Goal: Task Accomplishment & Management: Manage account settings

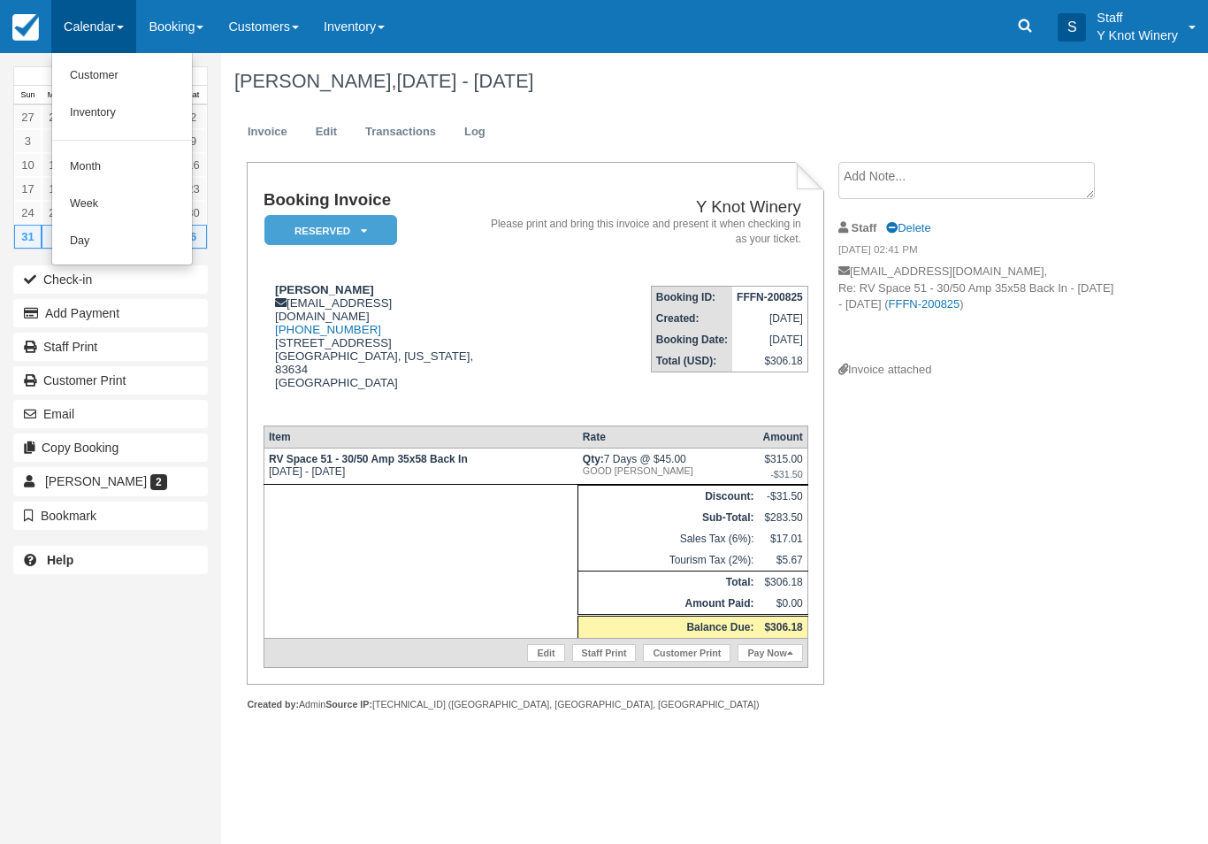
click at [138, 85] on link "Customer" at bounding box center [122, 75] width 140 height 37
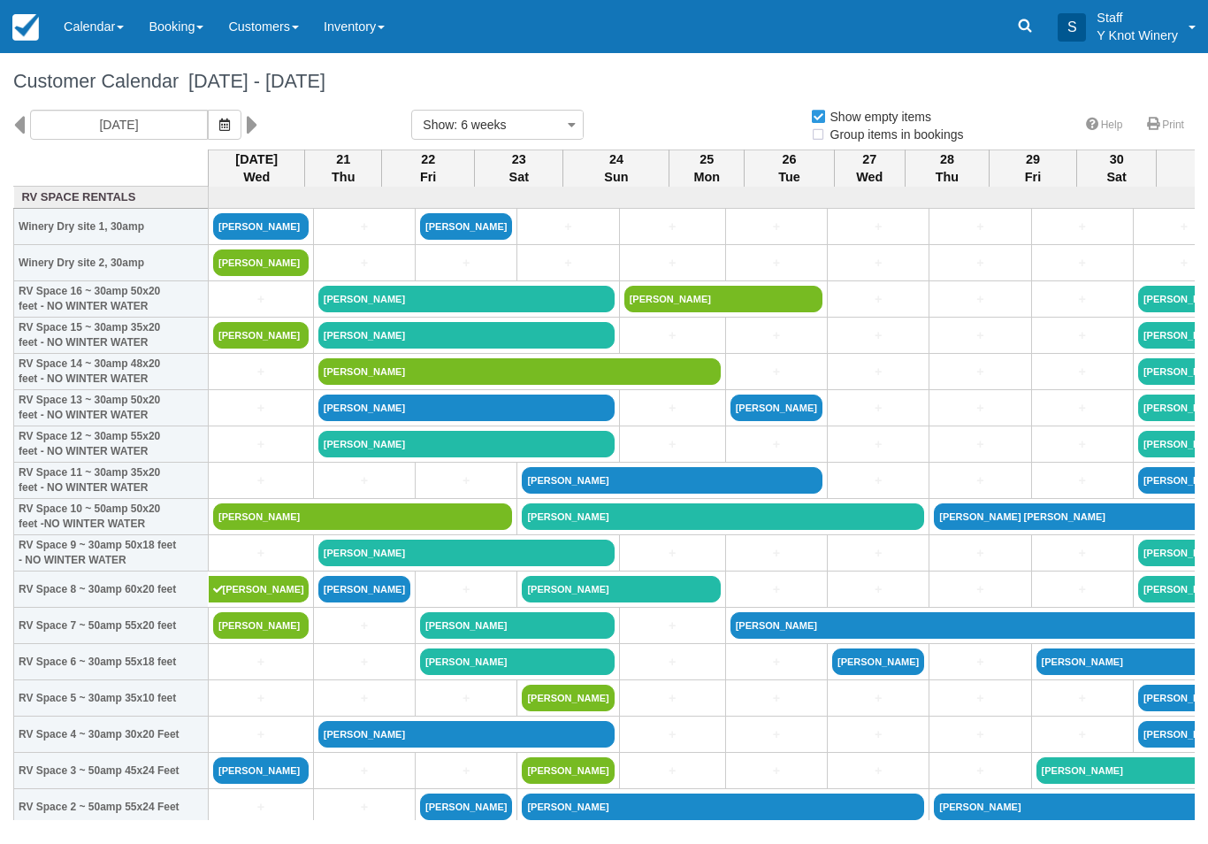
select select
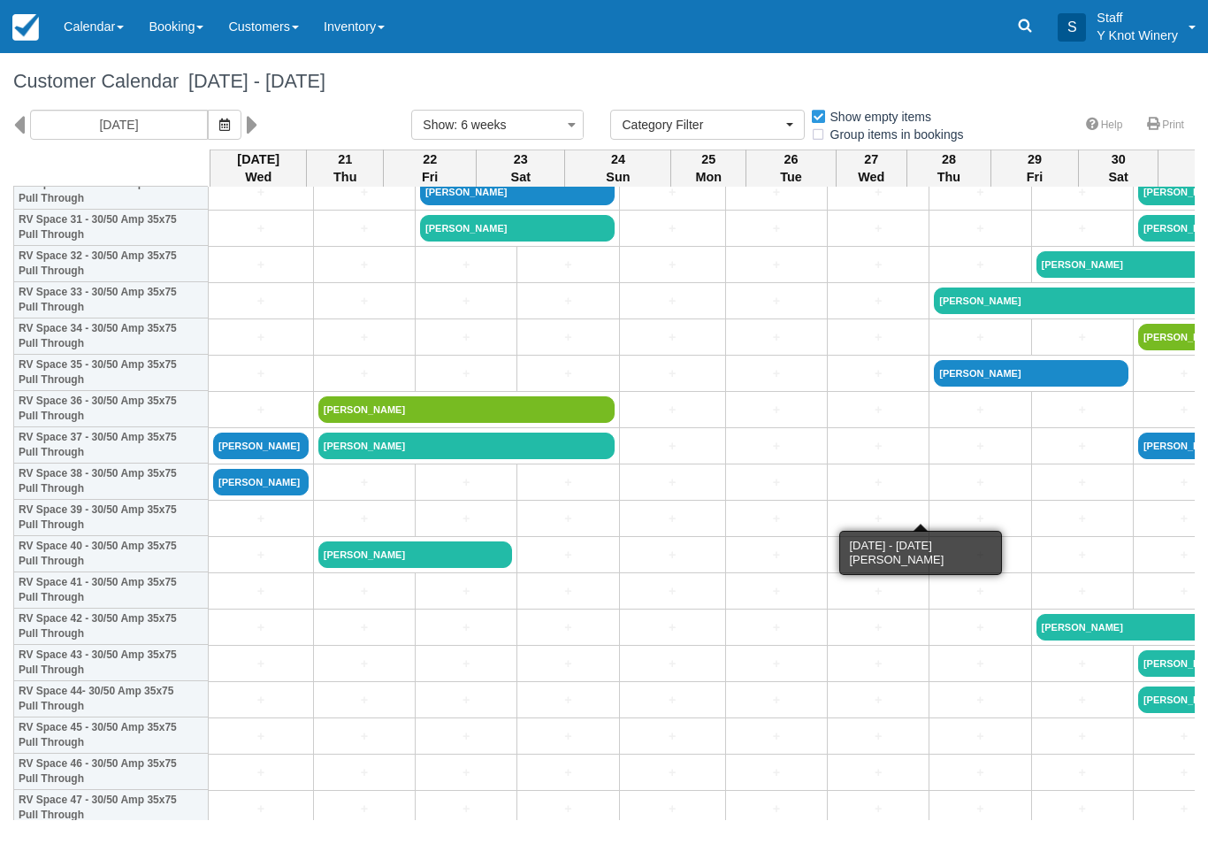
scroll to position [1160, 0]
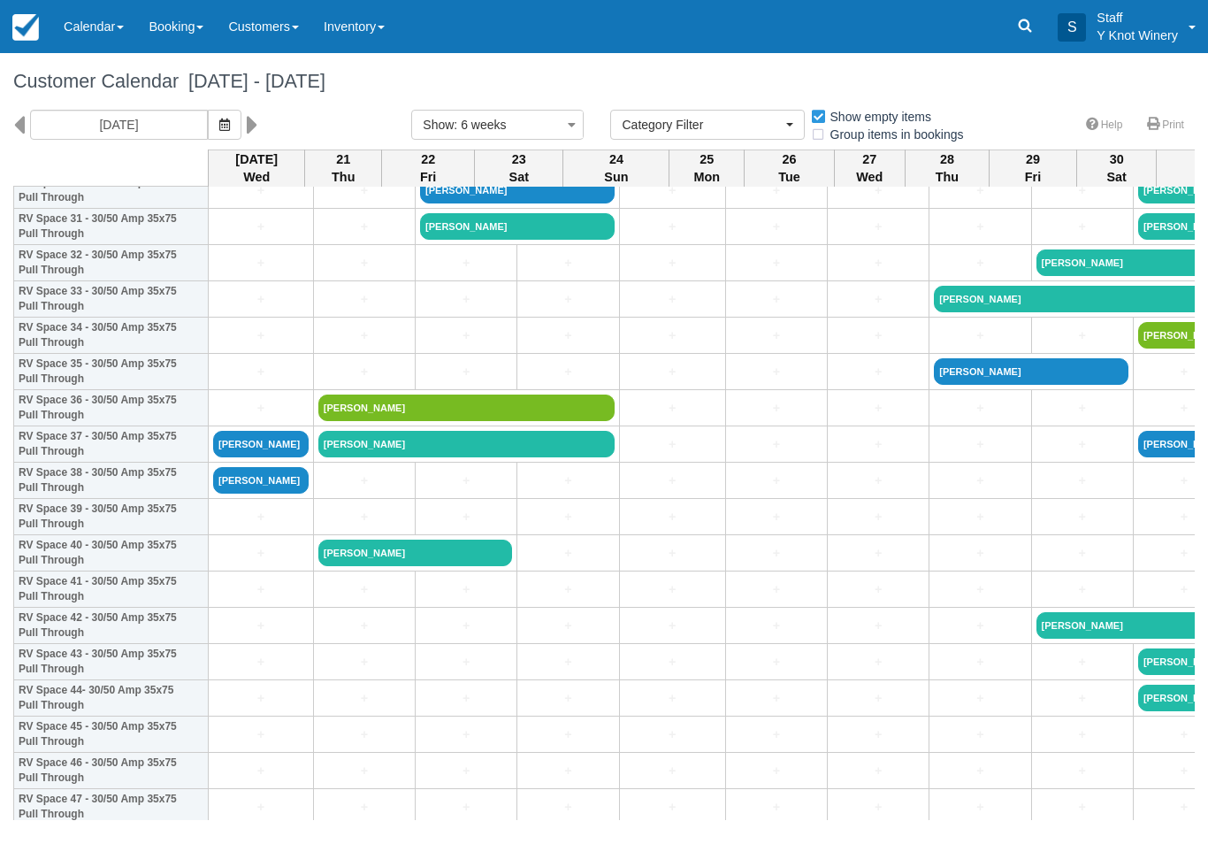
click at [270, 457] on link "[PERSON_NAME]" at bounding box center [260, 444] width 95 height 27
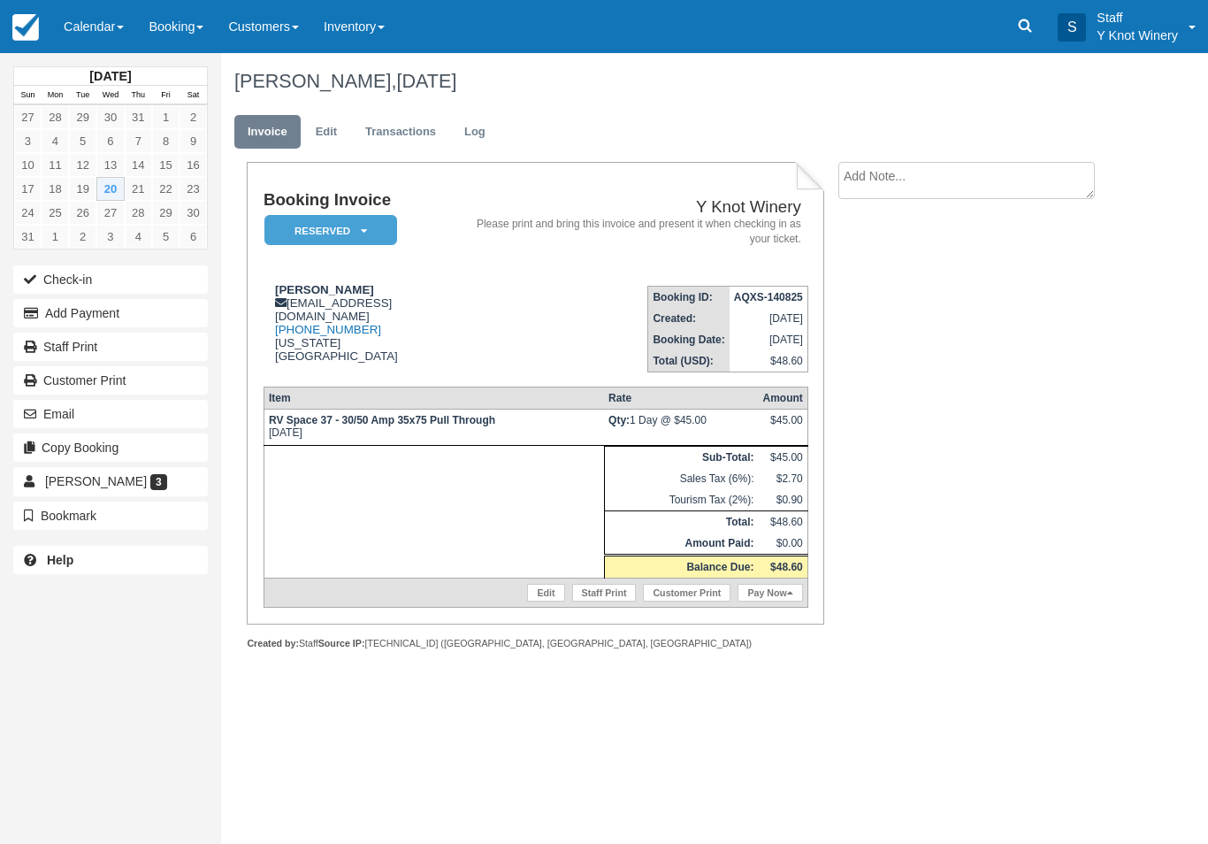
click at [537, 594] on link "Edit" at bounding box center [545, 593] width 37 height 18
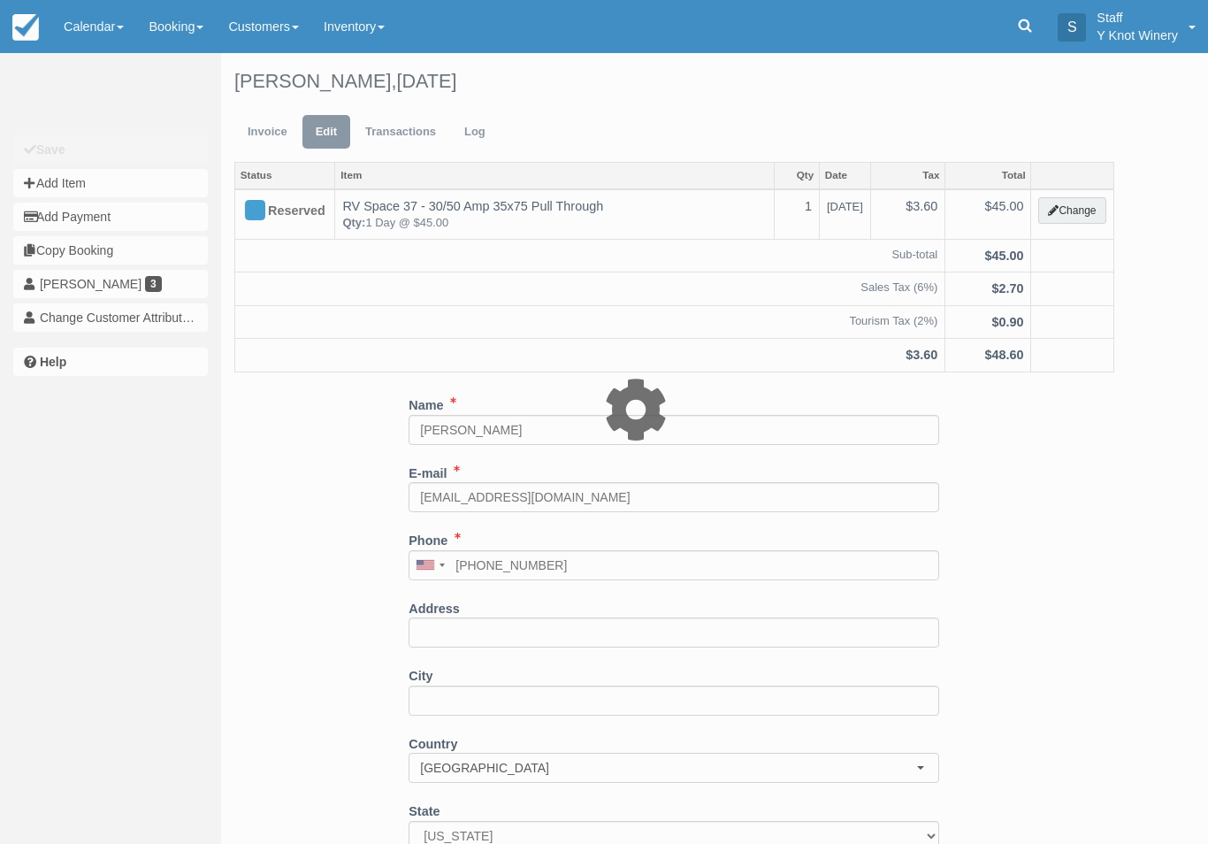
type input "45.00"
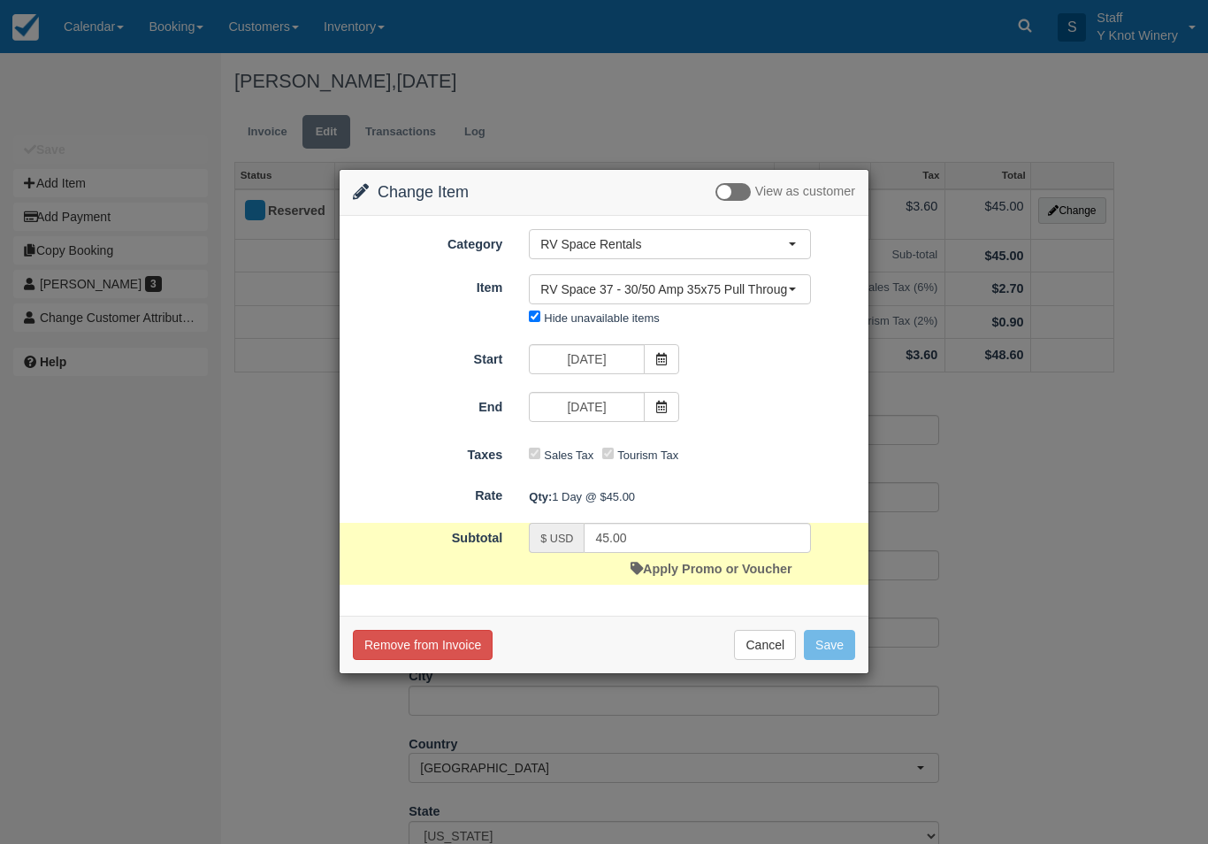
click at [766, 285] on span "RV Space 37 - 30/50 Amp 35x75 Pull Through" at bounding box center [664, 289] width 248 height 18
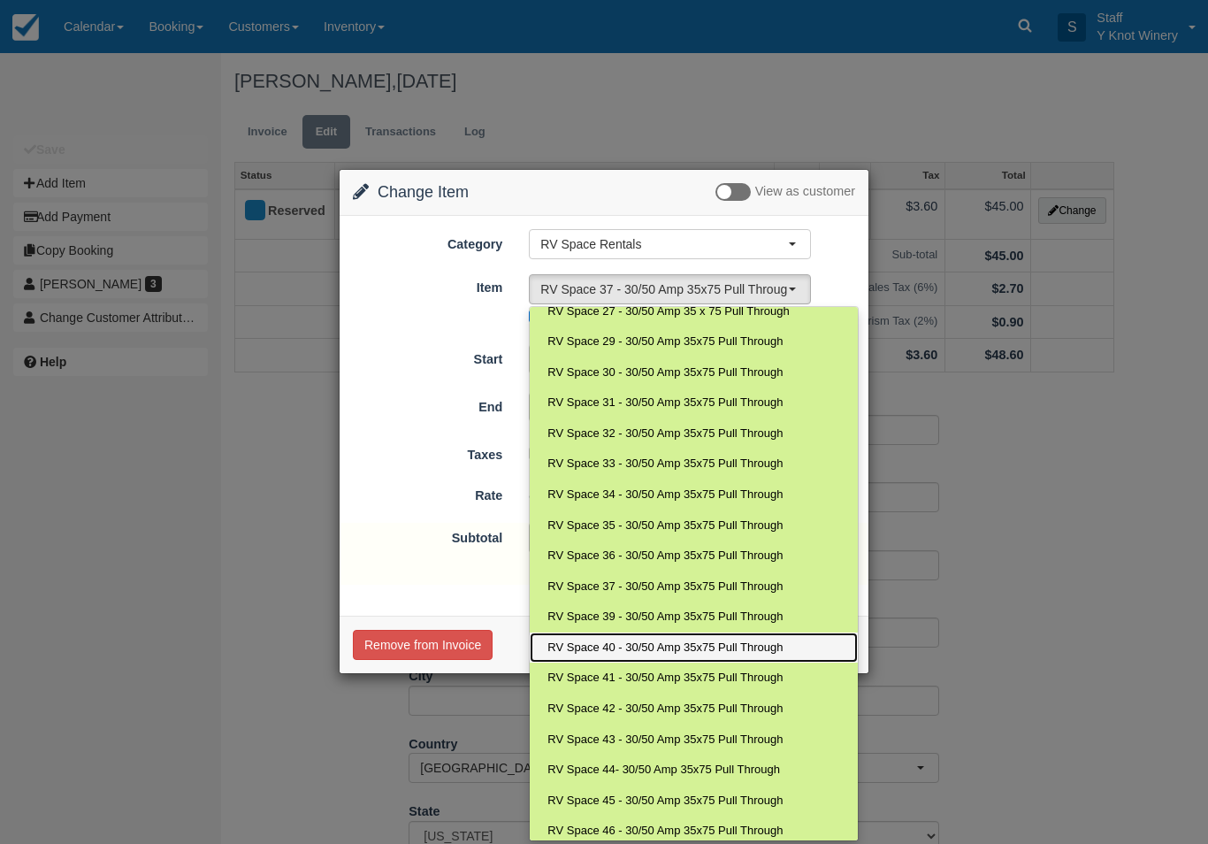
click at [679, 632] on link "RV Space 40 - 30/50 Amp 35x75 Pull Through" at bounding box center [693, 647] width 327 height 31
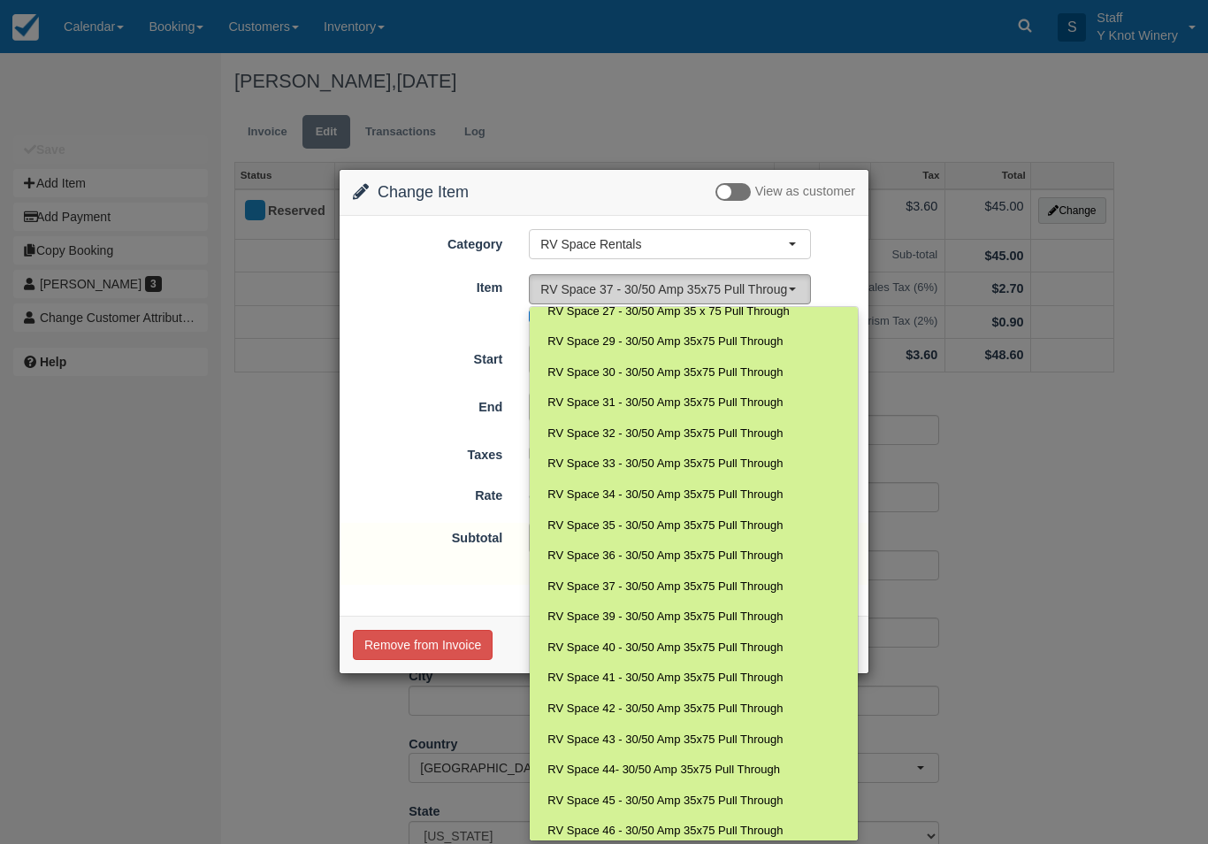
select select "92"
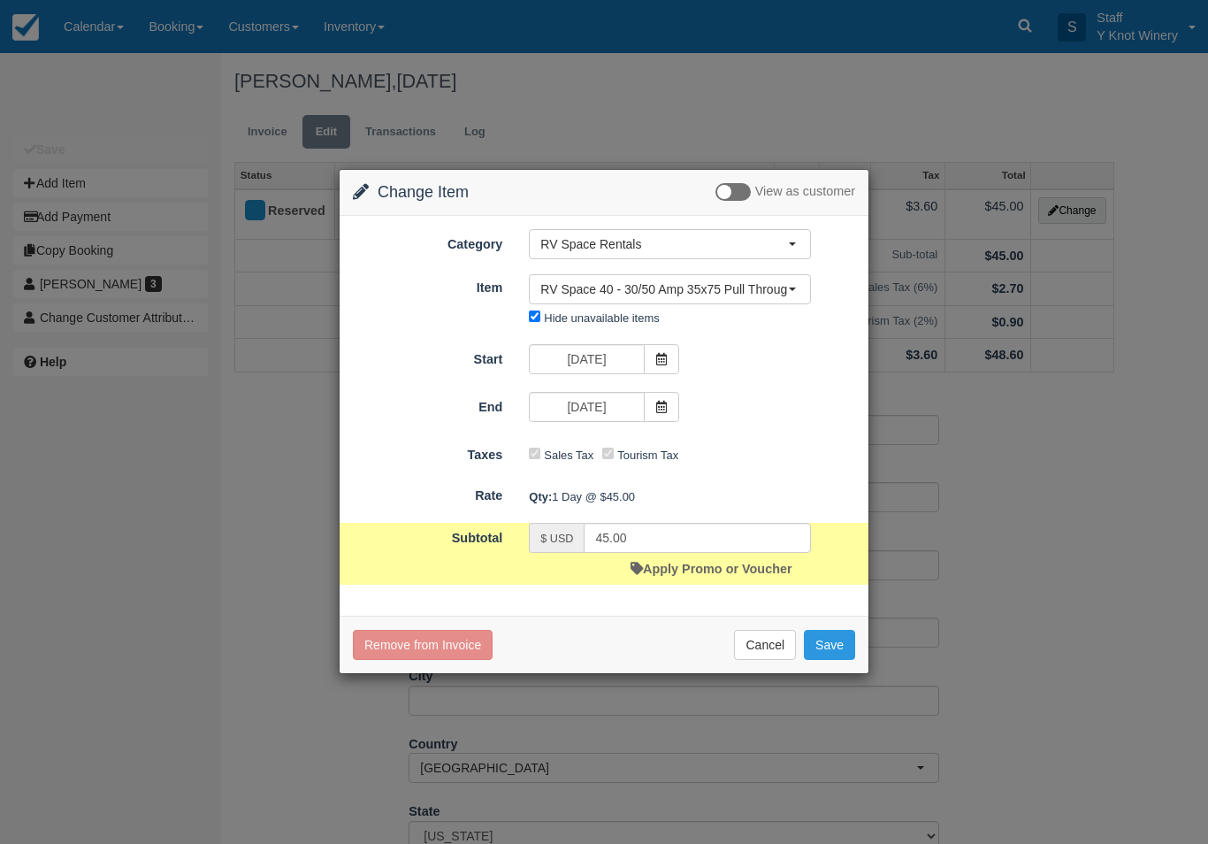
click at [842, 645] on button "Save" at bounding box center [829, 645] width 51 height 30
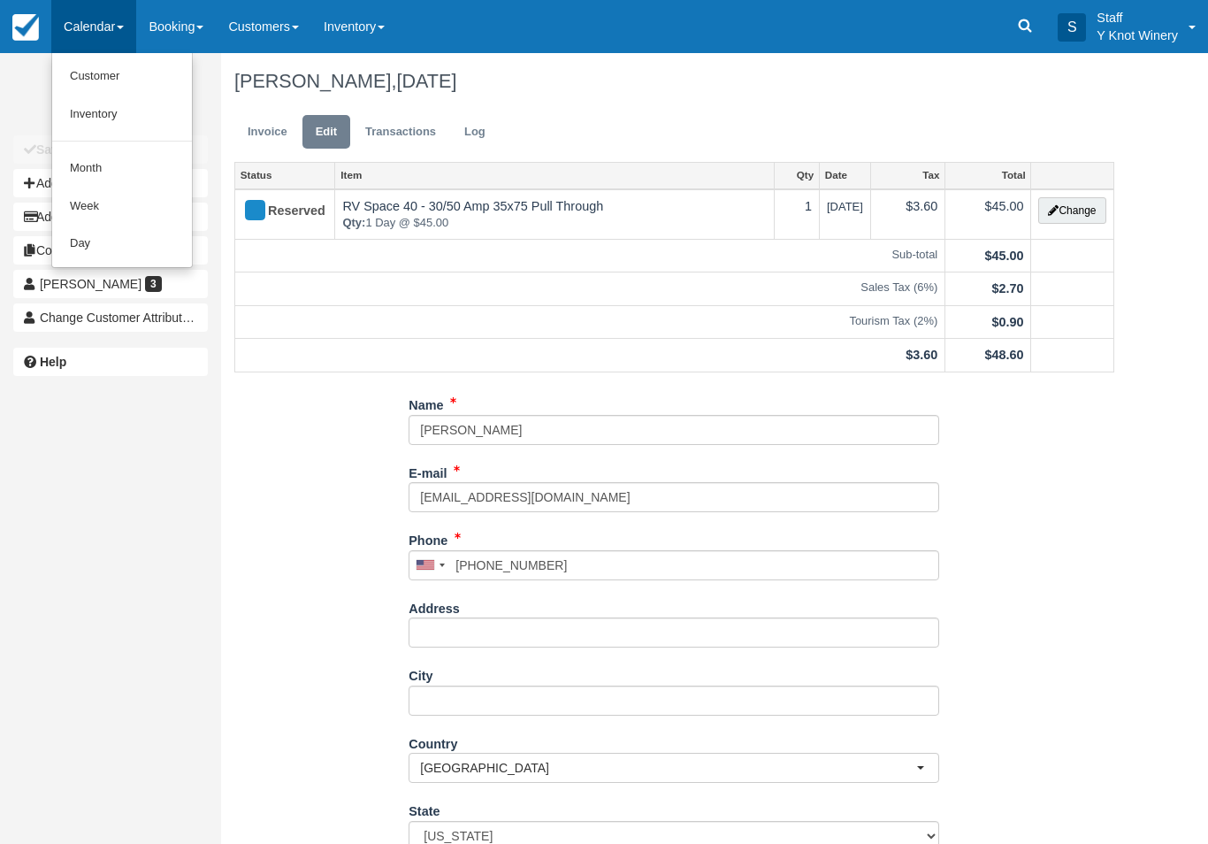
click at [124, 73] on link "Customer" at bounding box center [122, 76] width 140 height 38
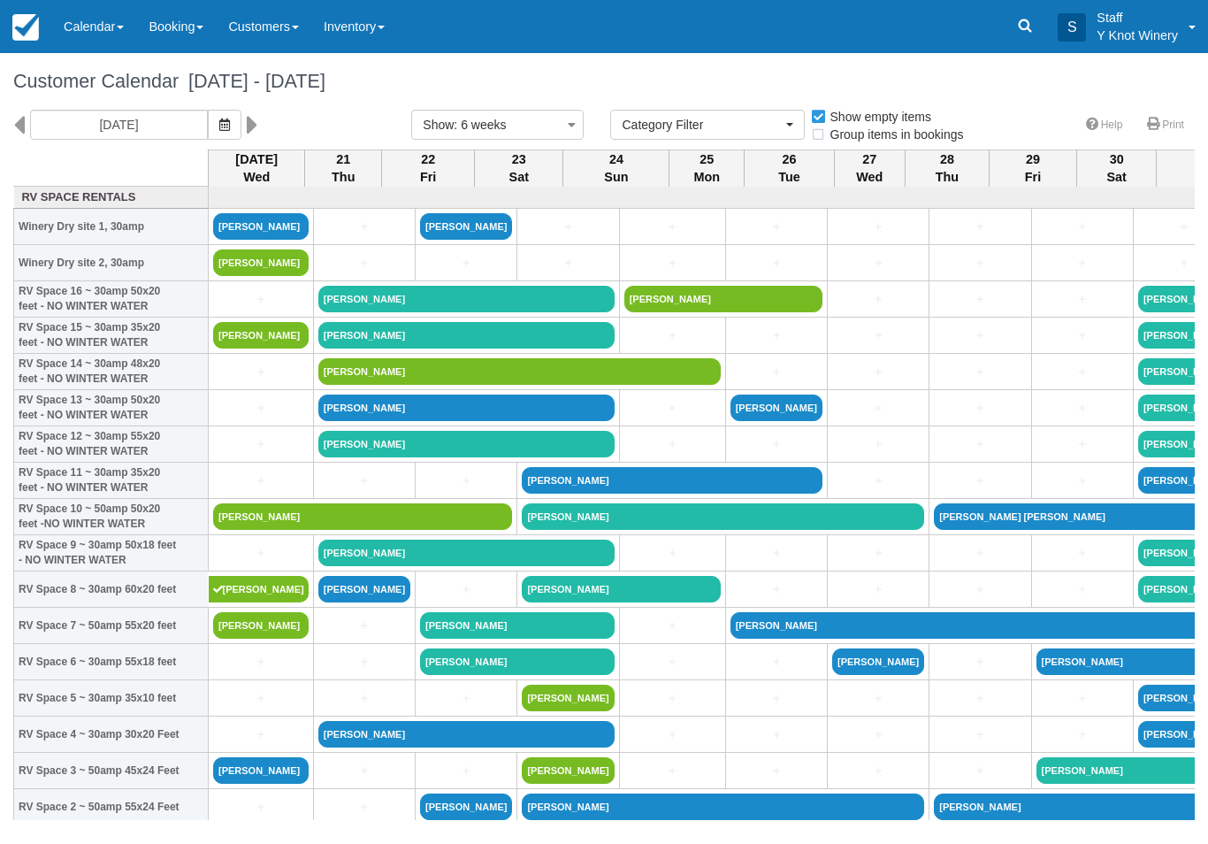
select select
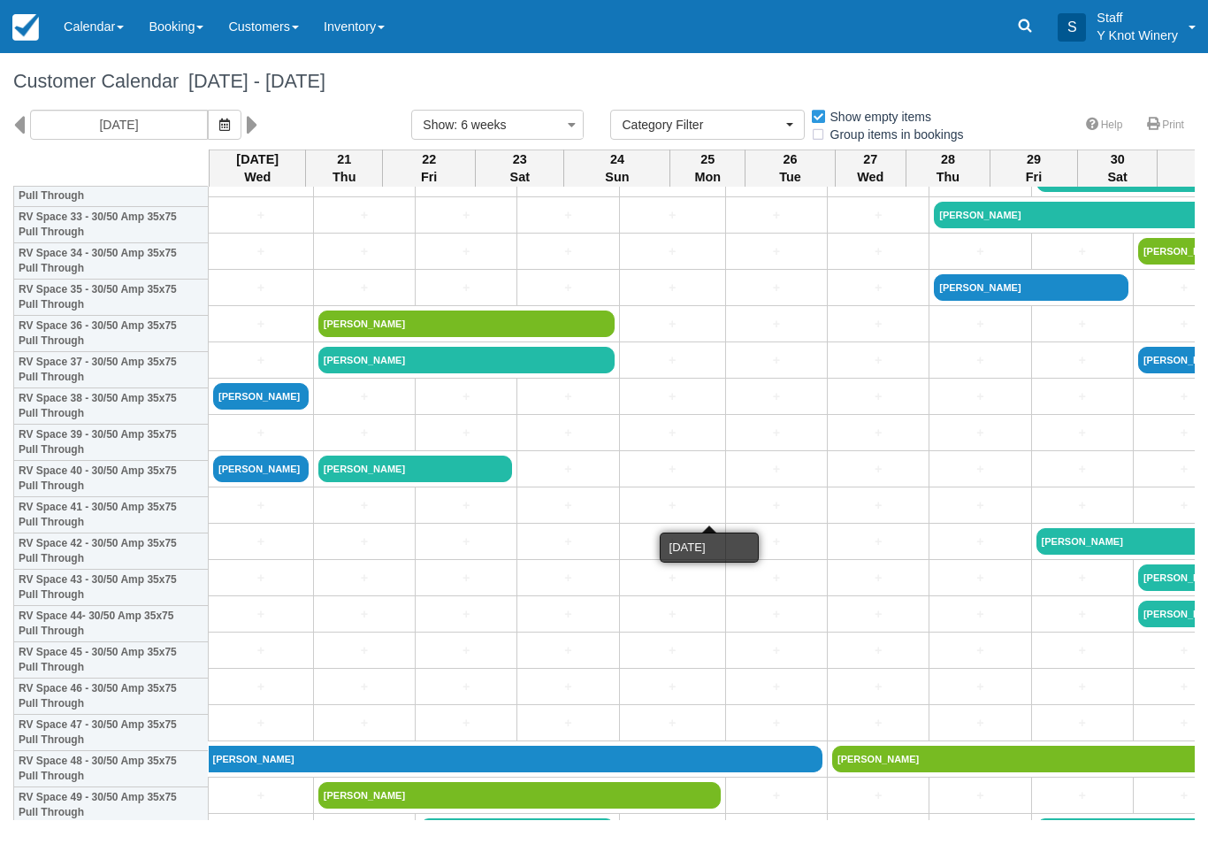
scroll to position [1233, 0]
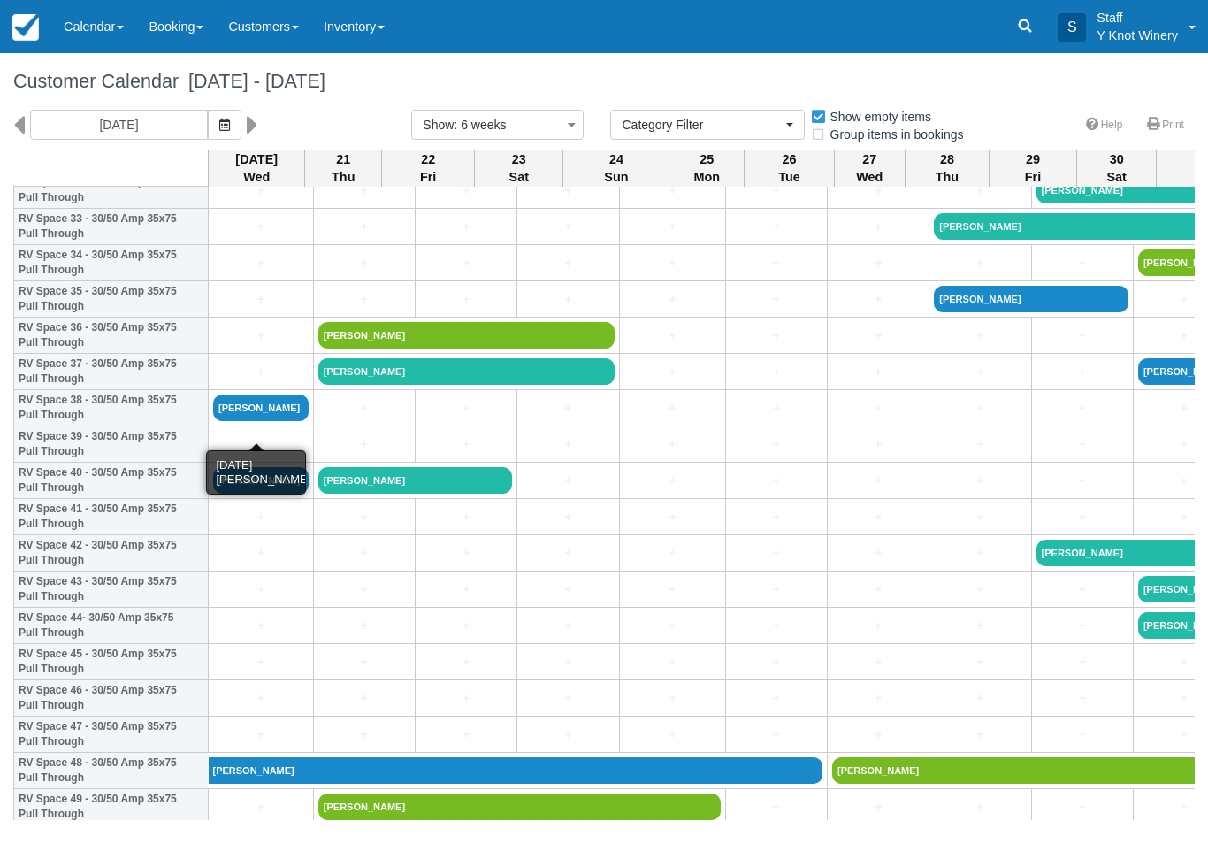
click at [258, 421] on link "[PERSON_NAME]" at bounding box center [260, 407] width 95 height 27
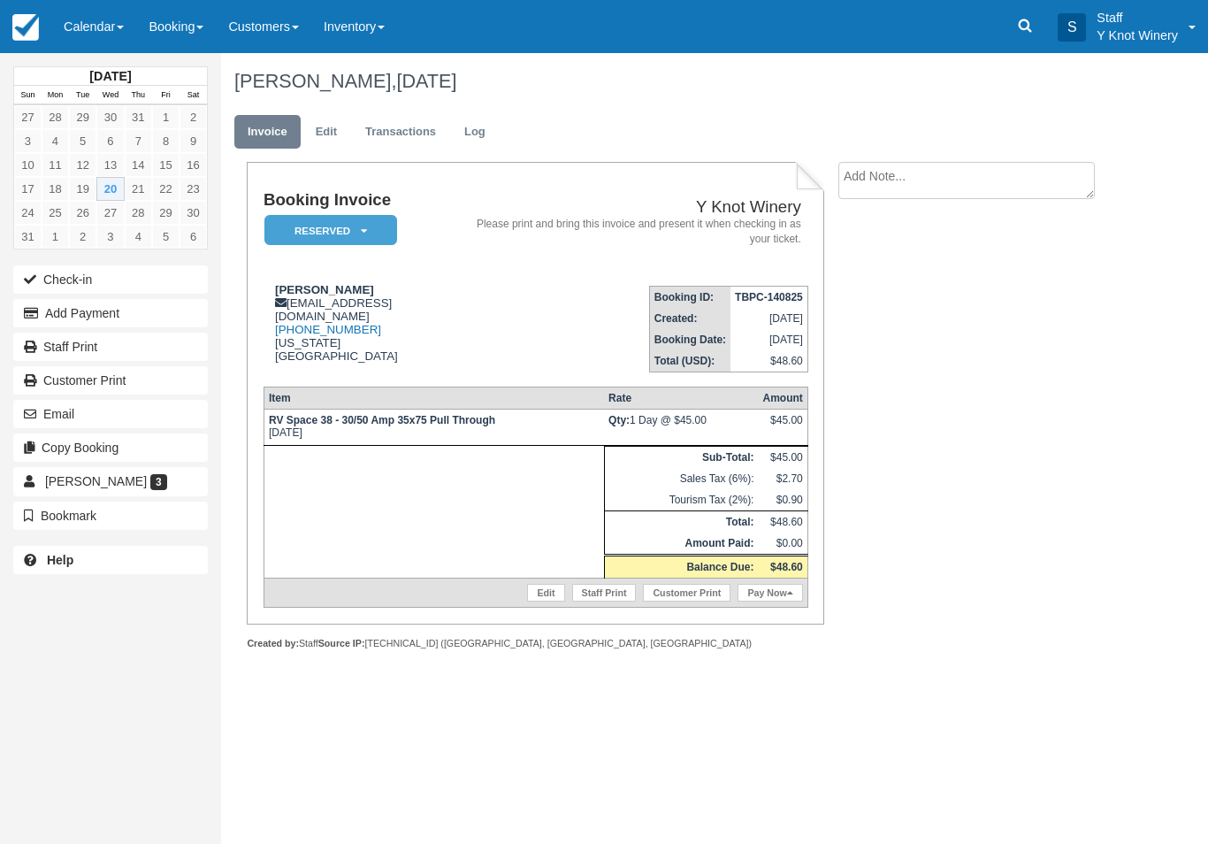
click at [772, 601] on link "Pay Now" at bounding box center [769, 593] width 65 height 18
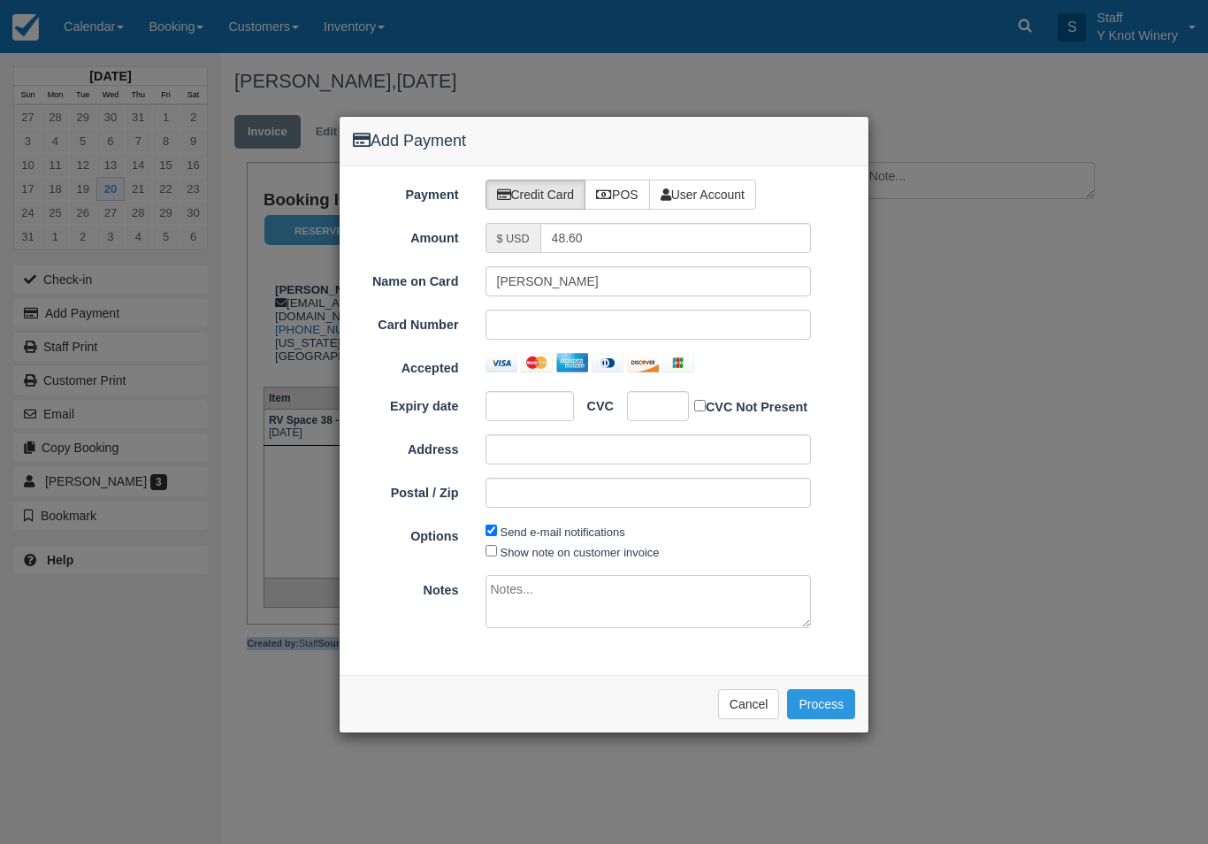
click at [1020, 446] on div "Add Payment Payment Credit Card POS User Account Amount $ USD 48.60 Name on Car…" at bounding box center [604, 422] width 1208 height 844
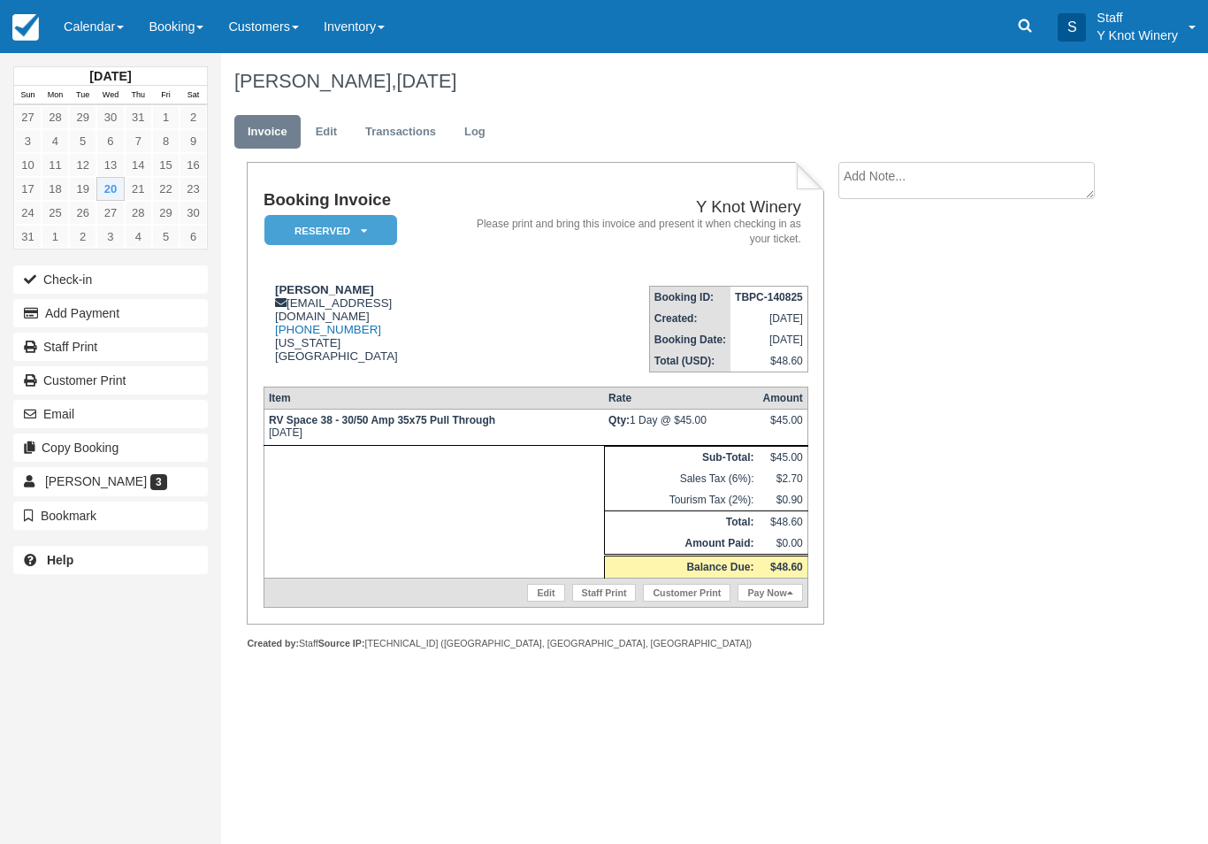
click at [534, 601] on link "Edit" at bounding box center [545, 593] width 37 height 18
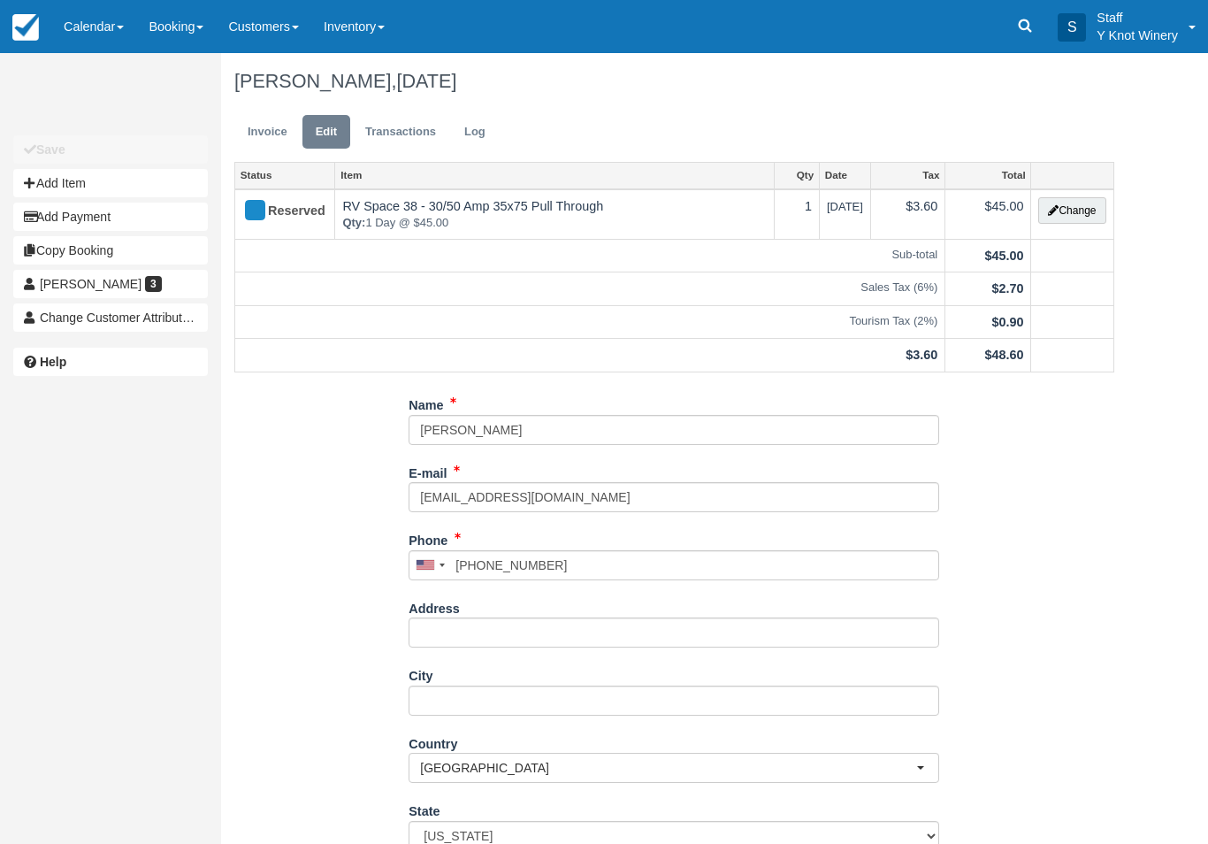
click at [1076, 205] on button "Change" at bounding box center [1071, 210] width 67 height 27
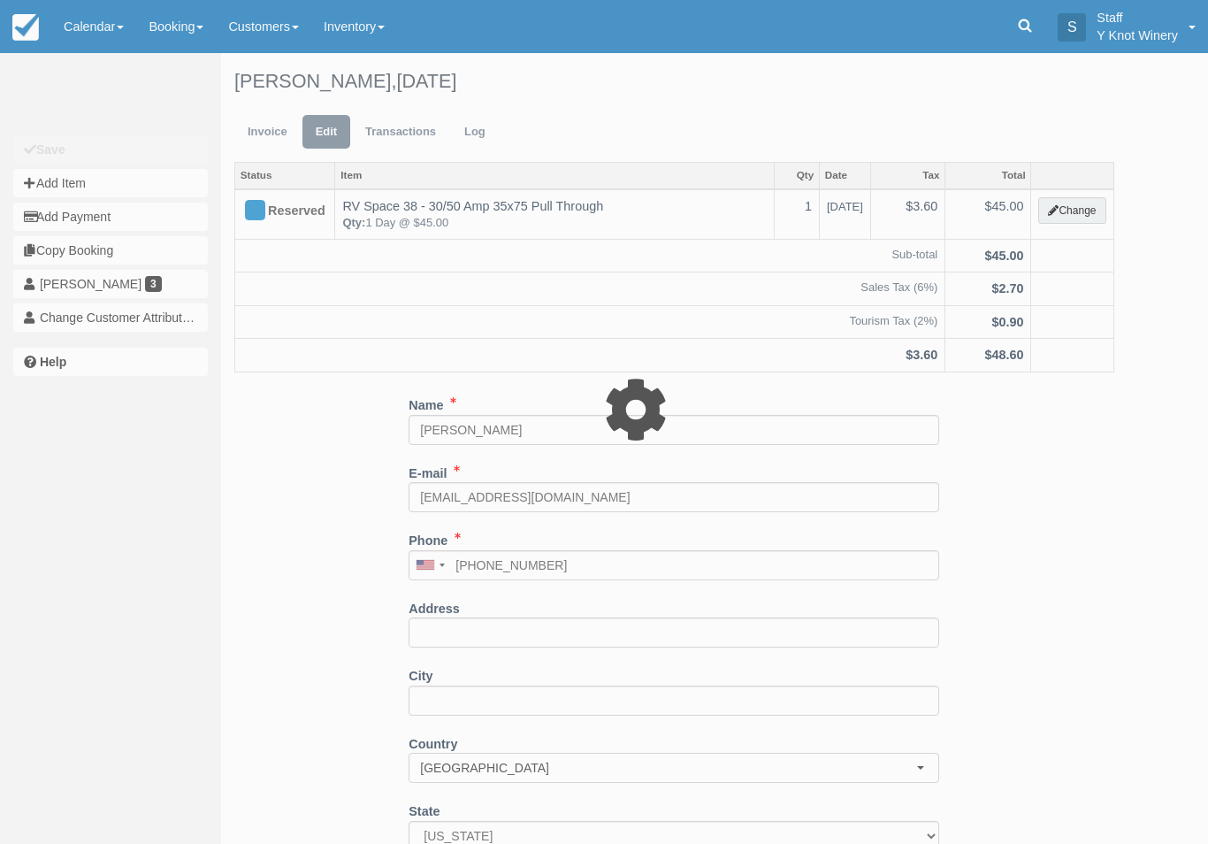
type input "45.00"
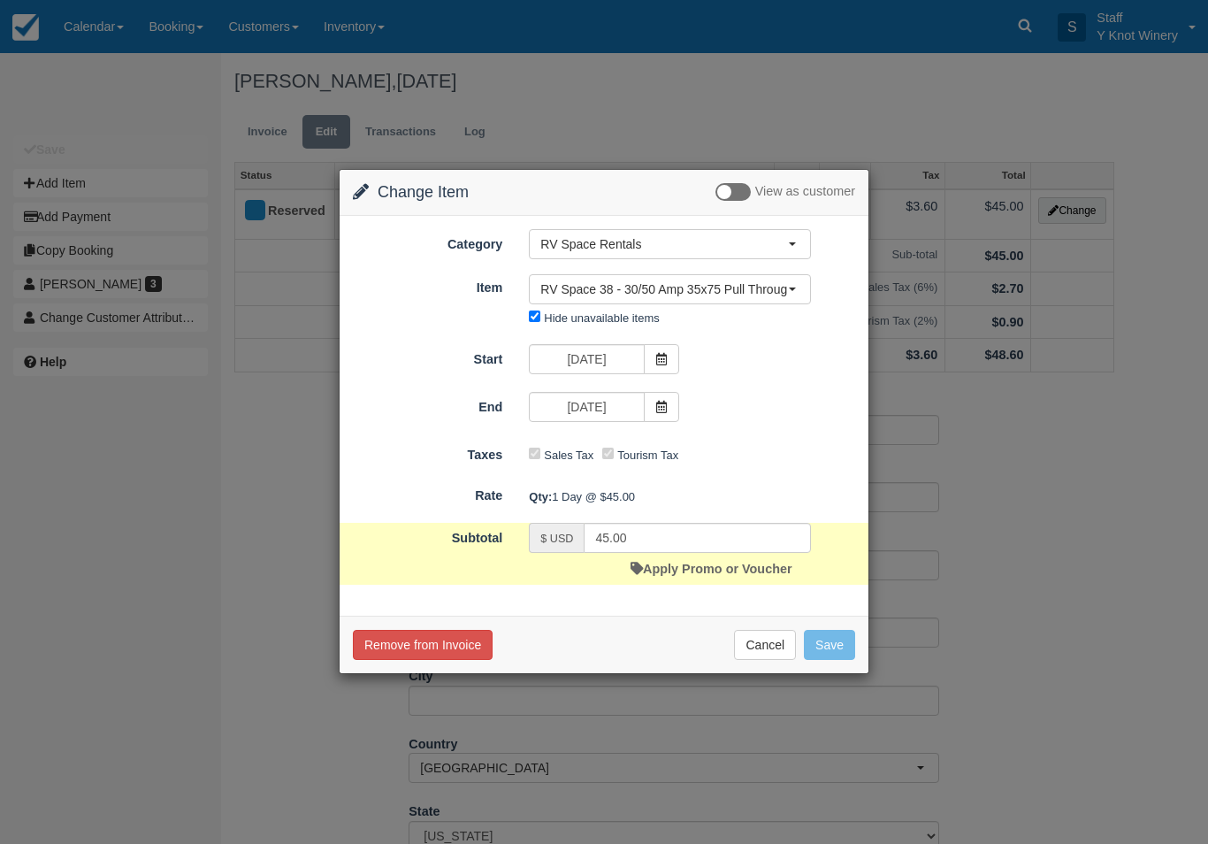
click at [745, 281] on span "RV Space 38 - 30/50 Amp 35x75 Pull Through" at bounding box center [664, 289] width 248 height 18
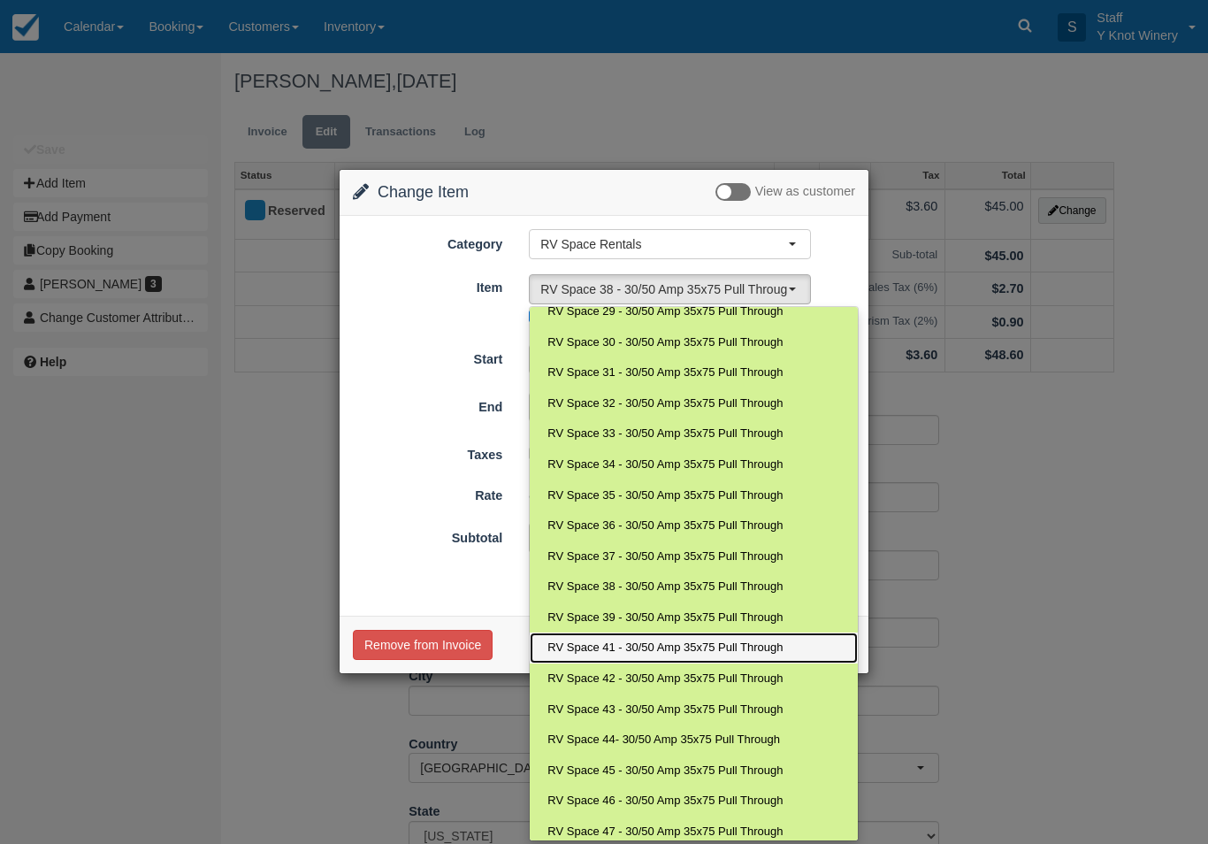
click at [653, 639] on span "RV Space 41 - 30/50 Amp 35x75 Pull Through" at bounding box center [664, 647] width 235 height 17
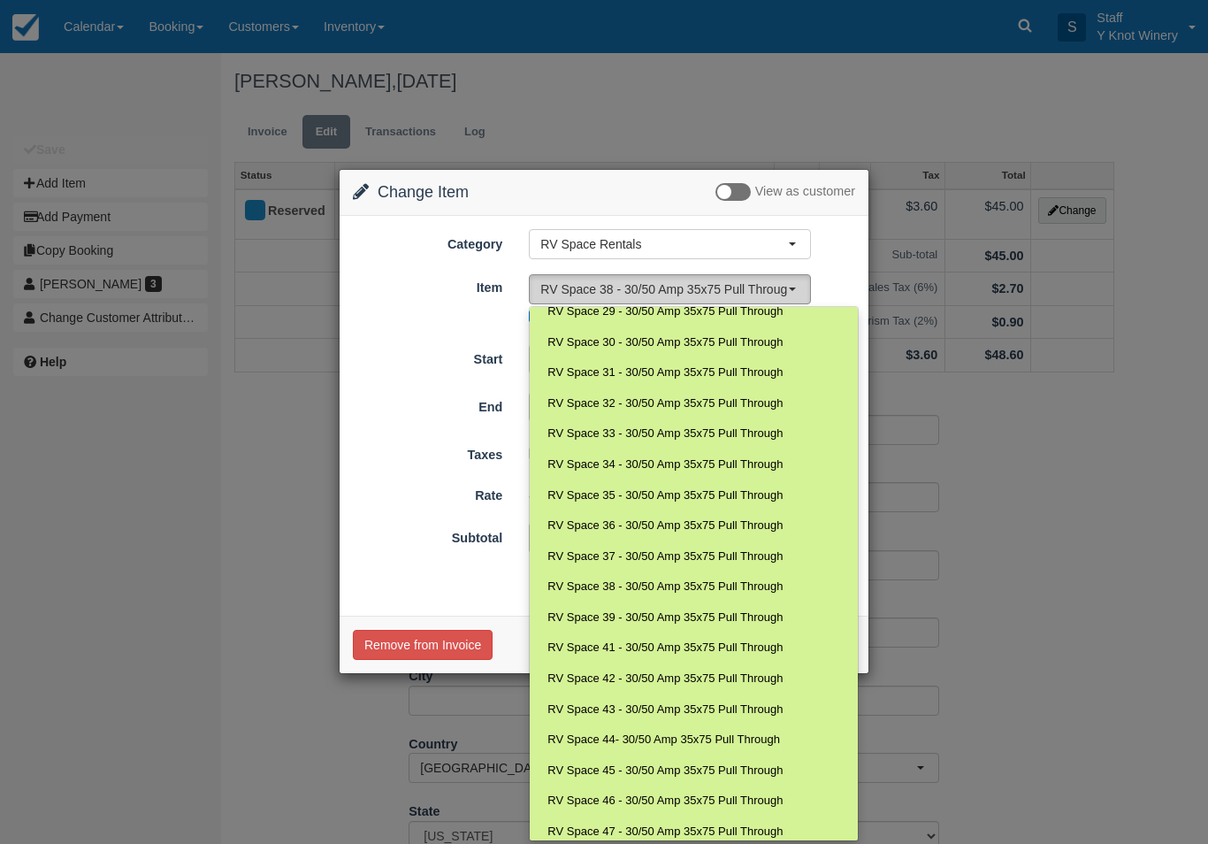
select select "93"
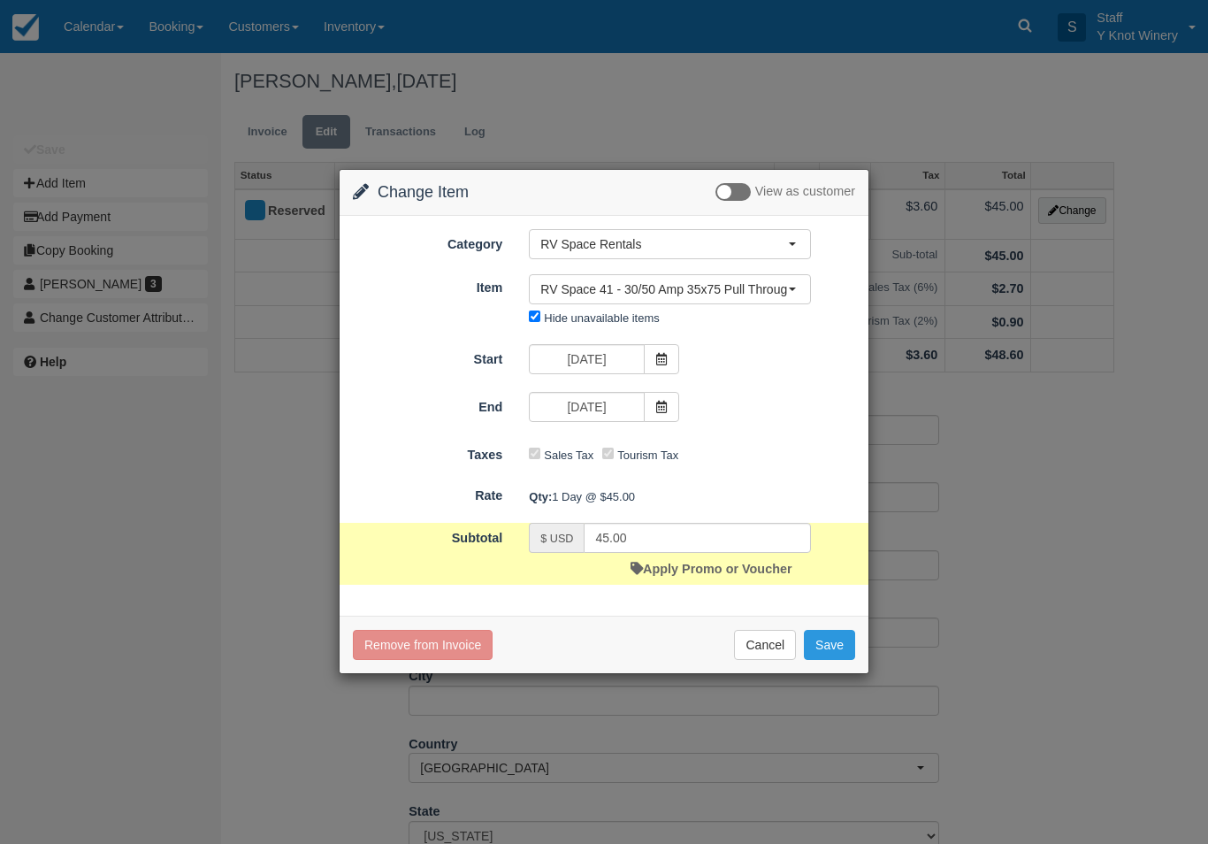
click at [837, 645] on button "Save" at bounding box center [829, 645] width 51 height 30
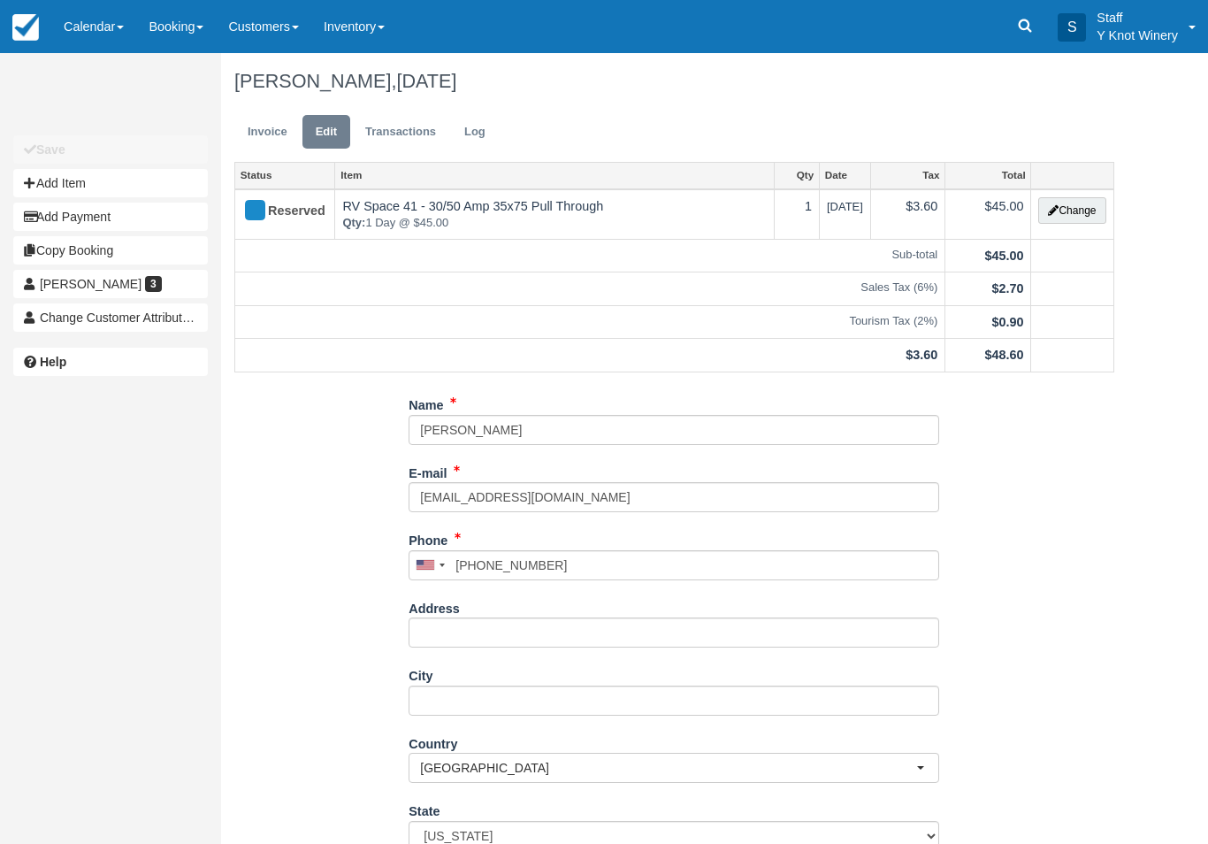
click at [127, 48] on link "Calendar" at bounding box center [93, 26] width 85 height 53
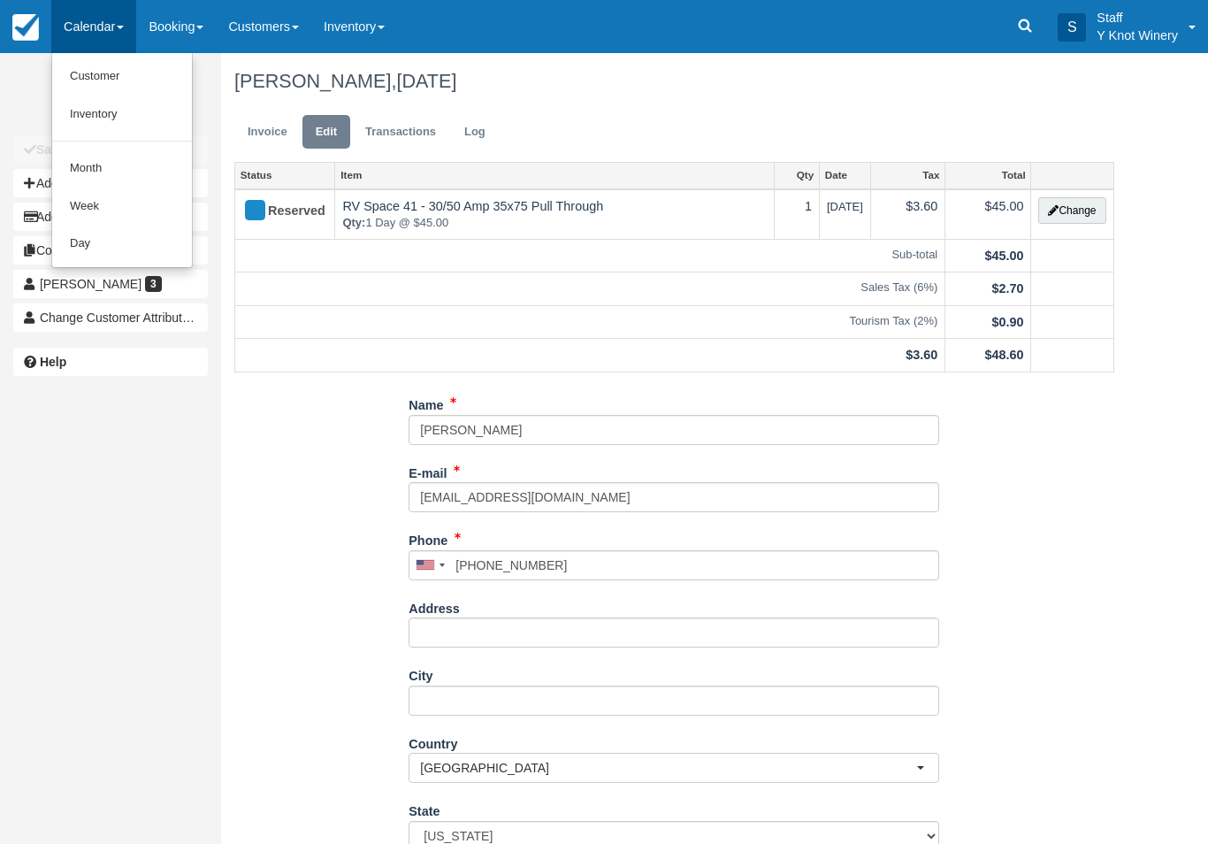
click at [113, 79] on link "Customer" at bounding box center [122, 76] width 140 height 38
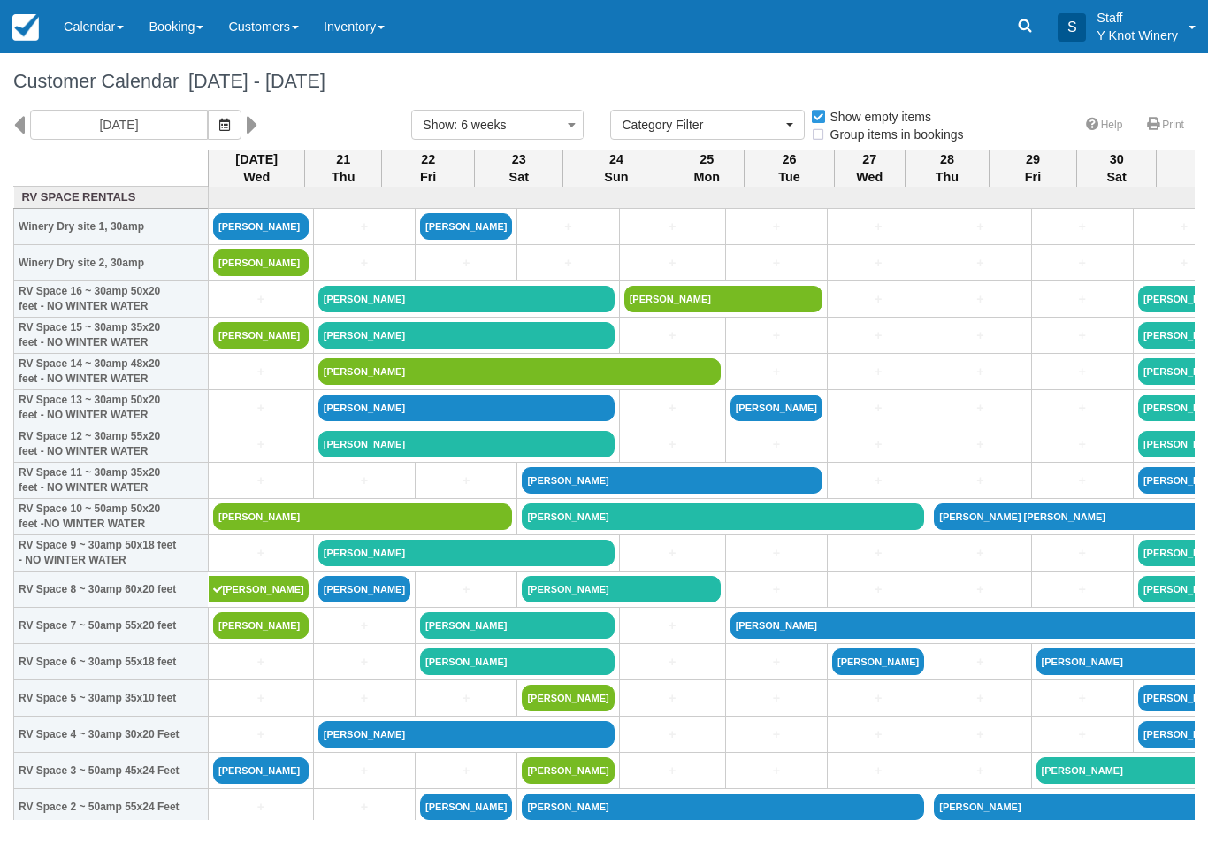
select select
